Goal: Register for event/course

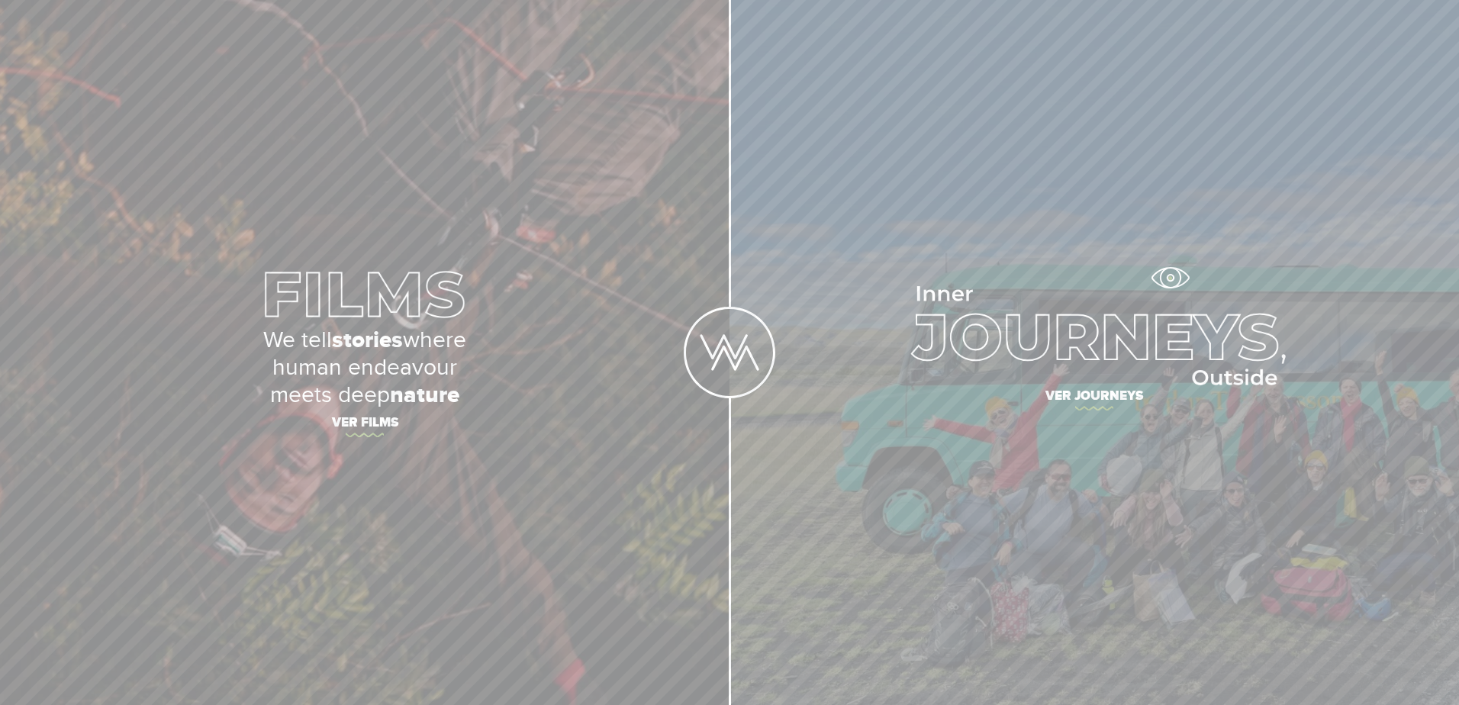
click at [1170, 278] on link "Ver journeys" at bounding box center [1095, 352] width 730 height 705
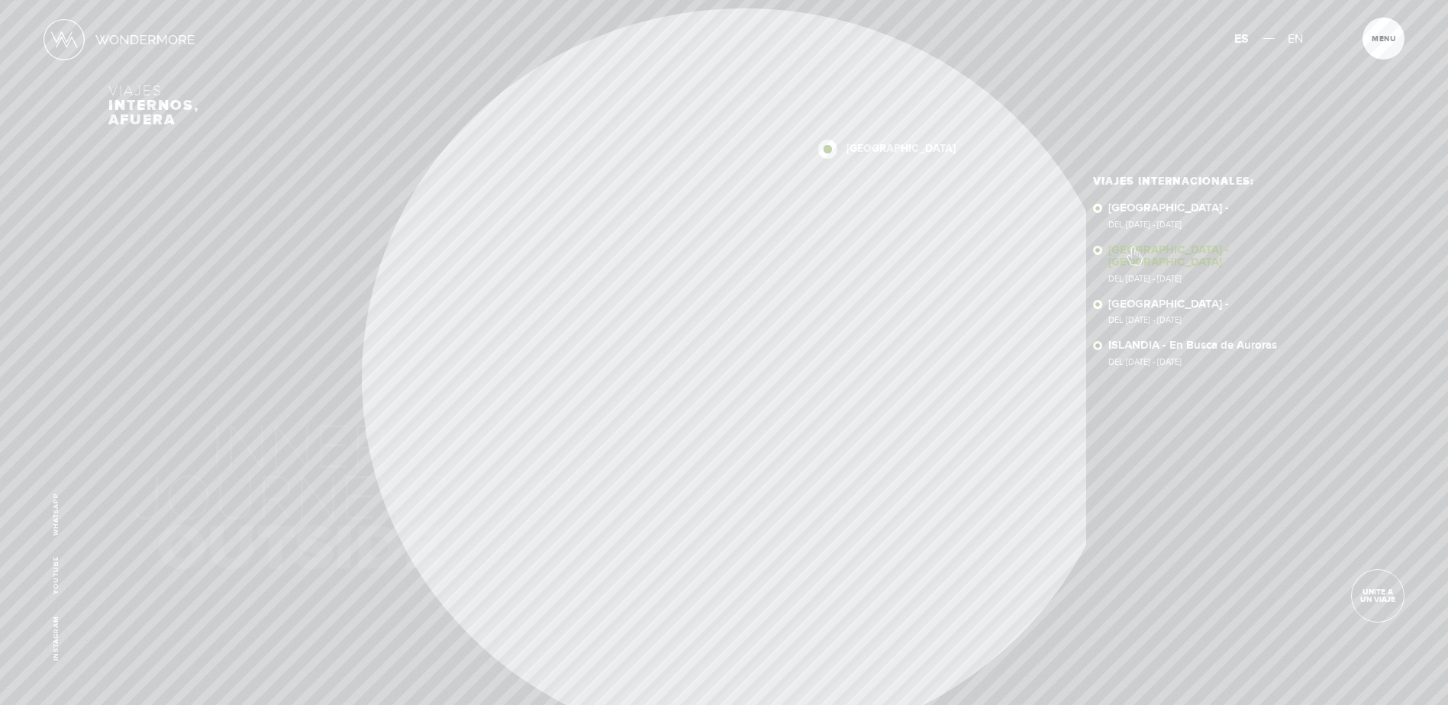
click at [1133, 248] on link "NEPAL - NEPAL Del 11 - 23 NOV 2025" at bounding box center [1223, 263] width 231 height 39
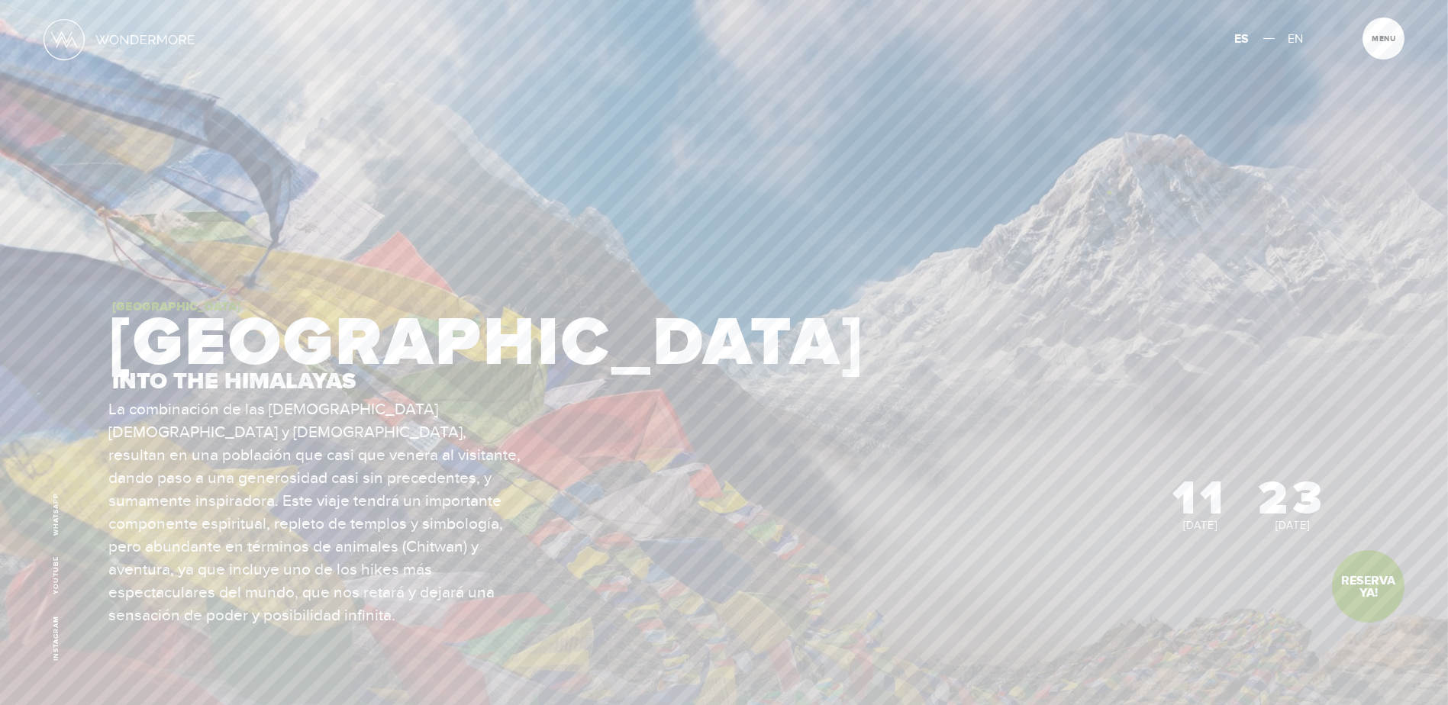
click at [1110, 192] on section "I’M INTERESTED! Complete a short form so we can reach out and see if this is th…" at bounding box center [724, 458] width 1448 height 917
click at [1083, 384] on div "NEPAL NEPAL Into the Himalayas" at bounding box center [717, 350] width 1218 height 98
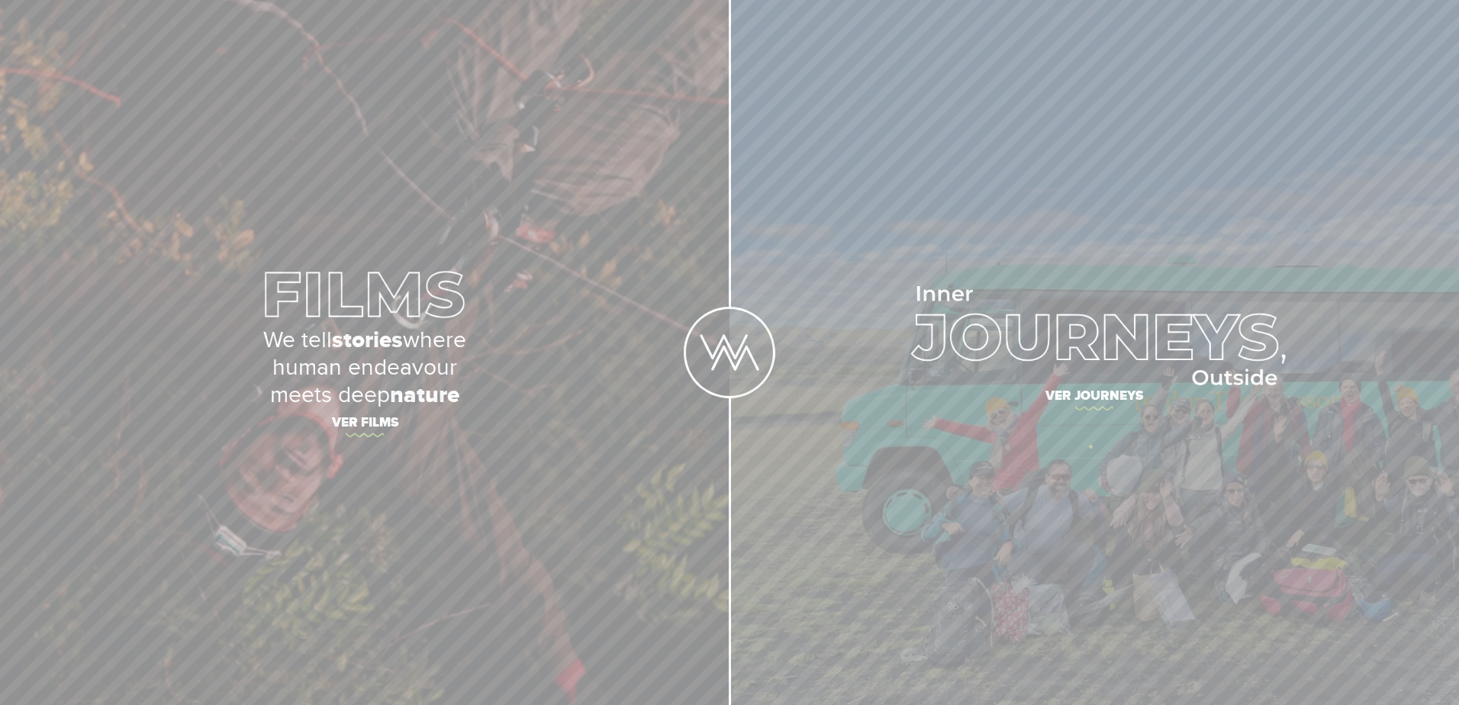
click at [1091, 447] on link "Ver journeys" at bounding box center [1095, 352] width 730 height 705
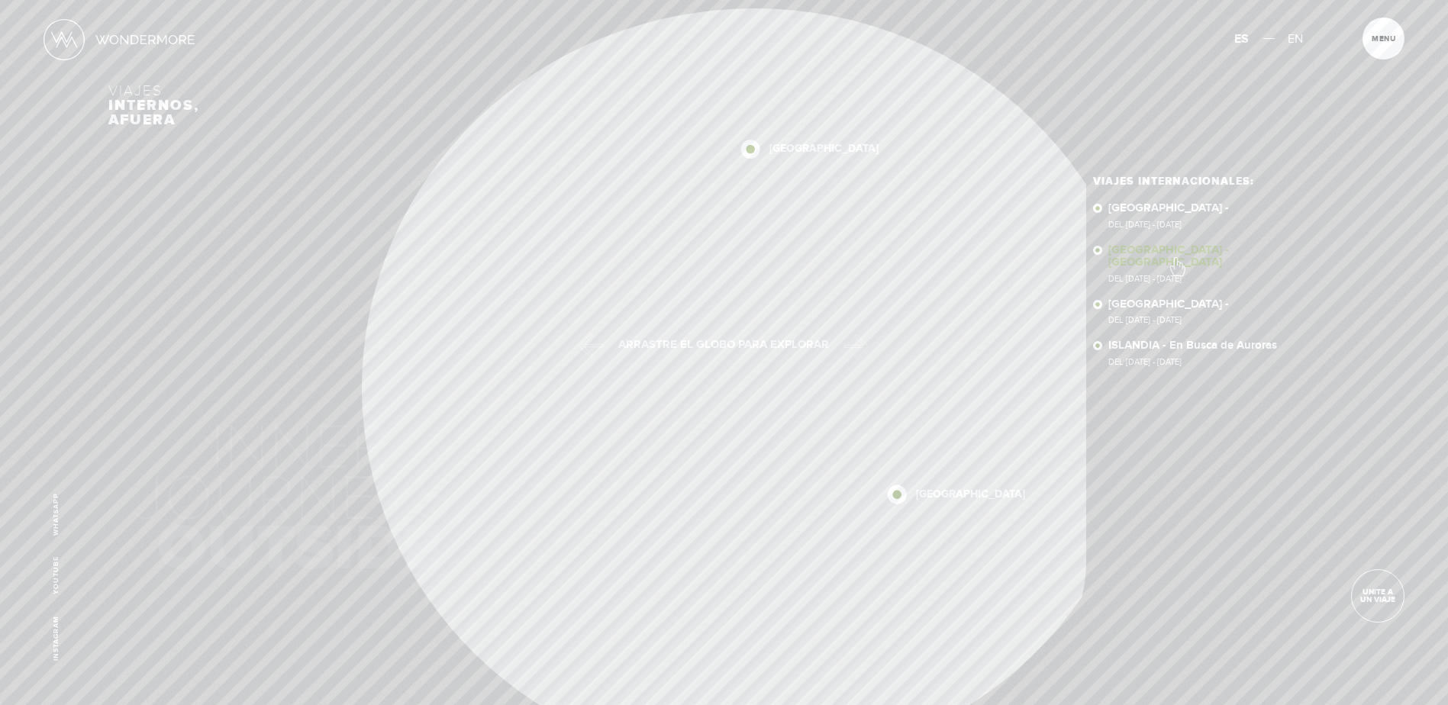
click at [1174, 256] on link "[GEOGRAPHIC_DATA] - [GEOGRAPHIC_DATA] Del [DATE] - [DATE]" at bounding box center [1223, 263] width 231 height 39
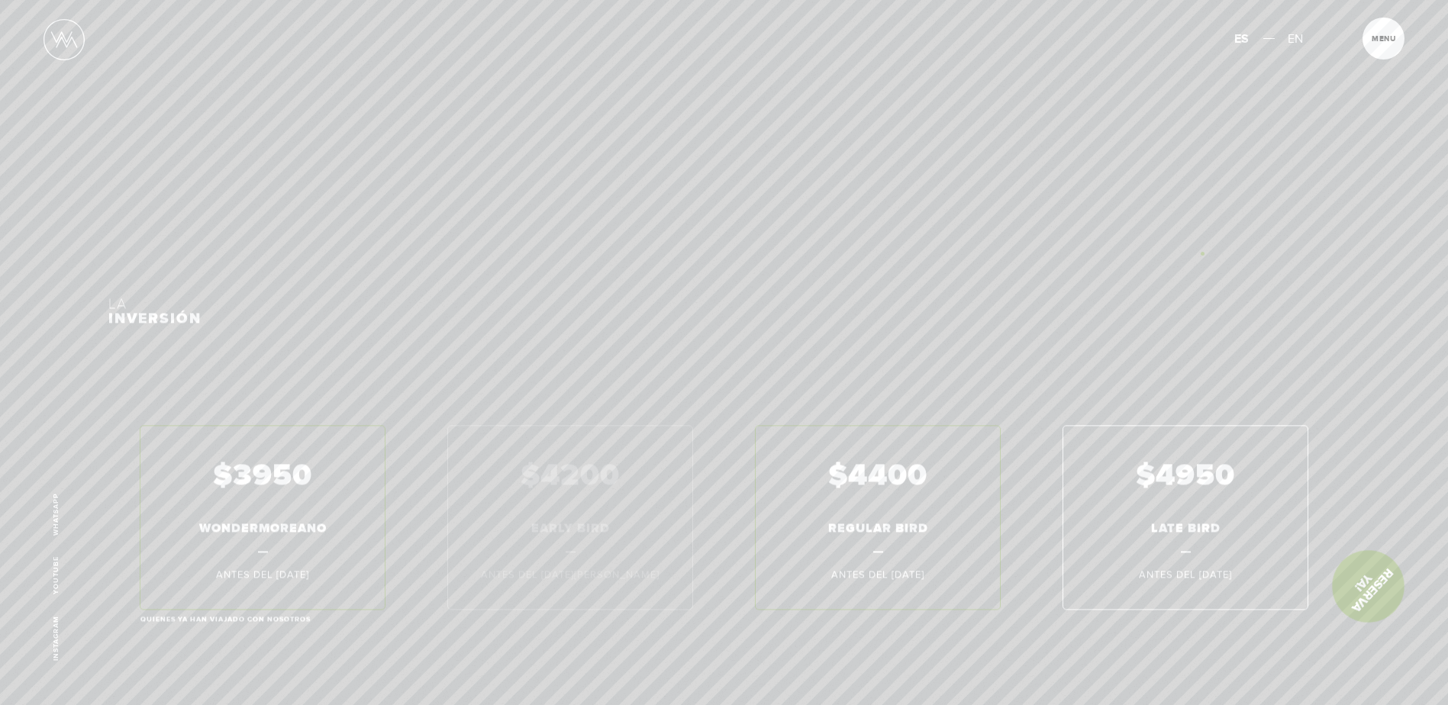
scroll to position [10128, 0]
